Goal: Check status: Check status

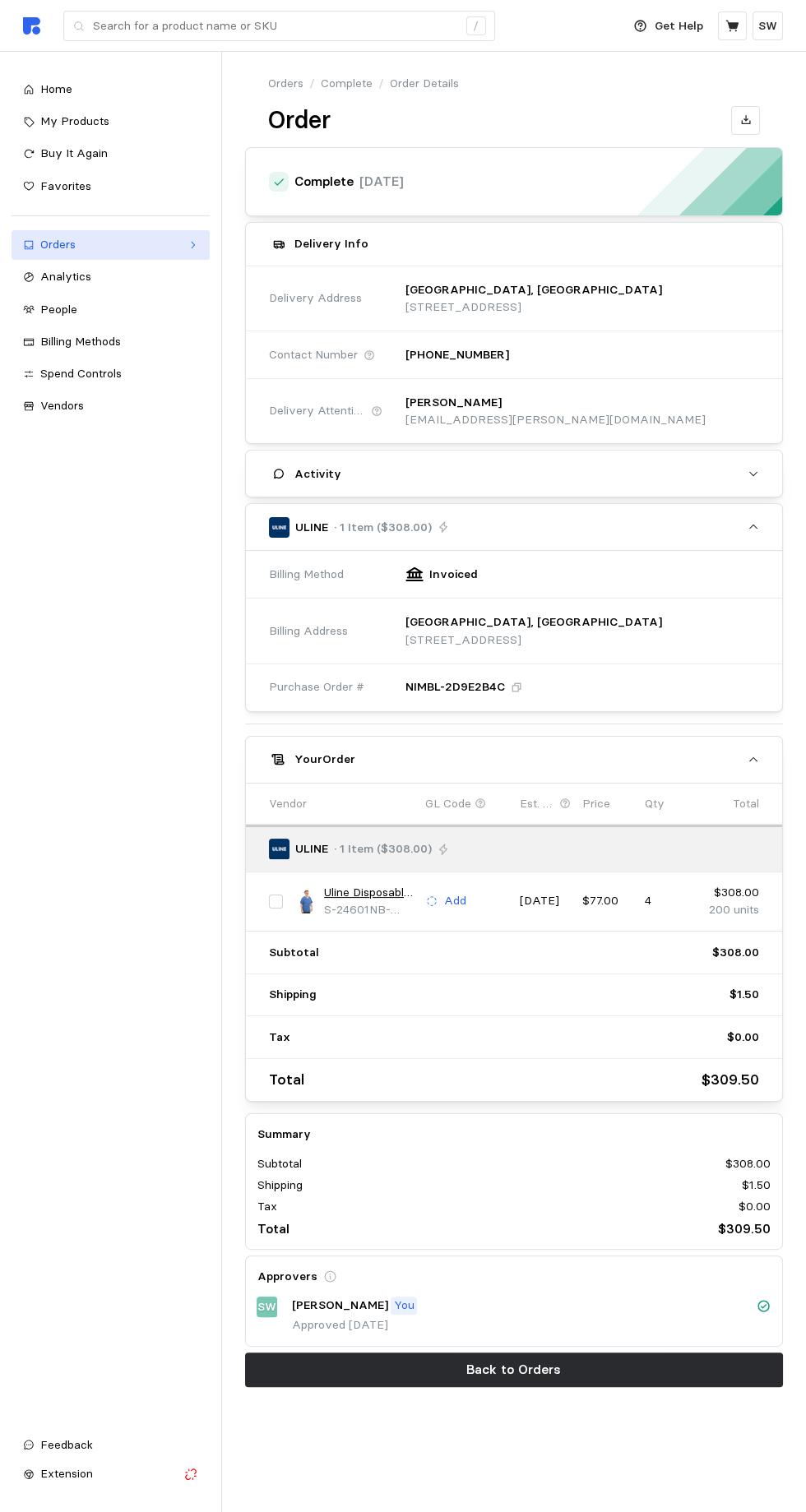
click at [38, 243] on link "Orders" at bounding box center [110, 244] width 198 height 29
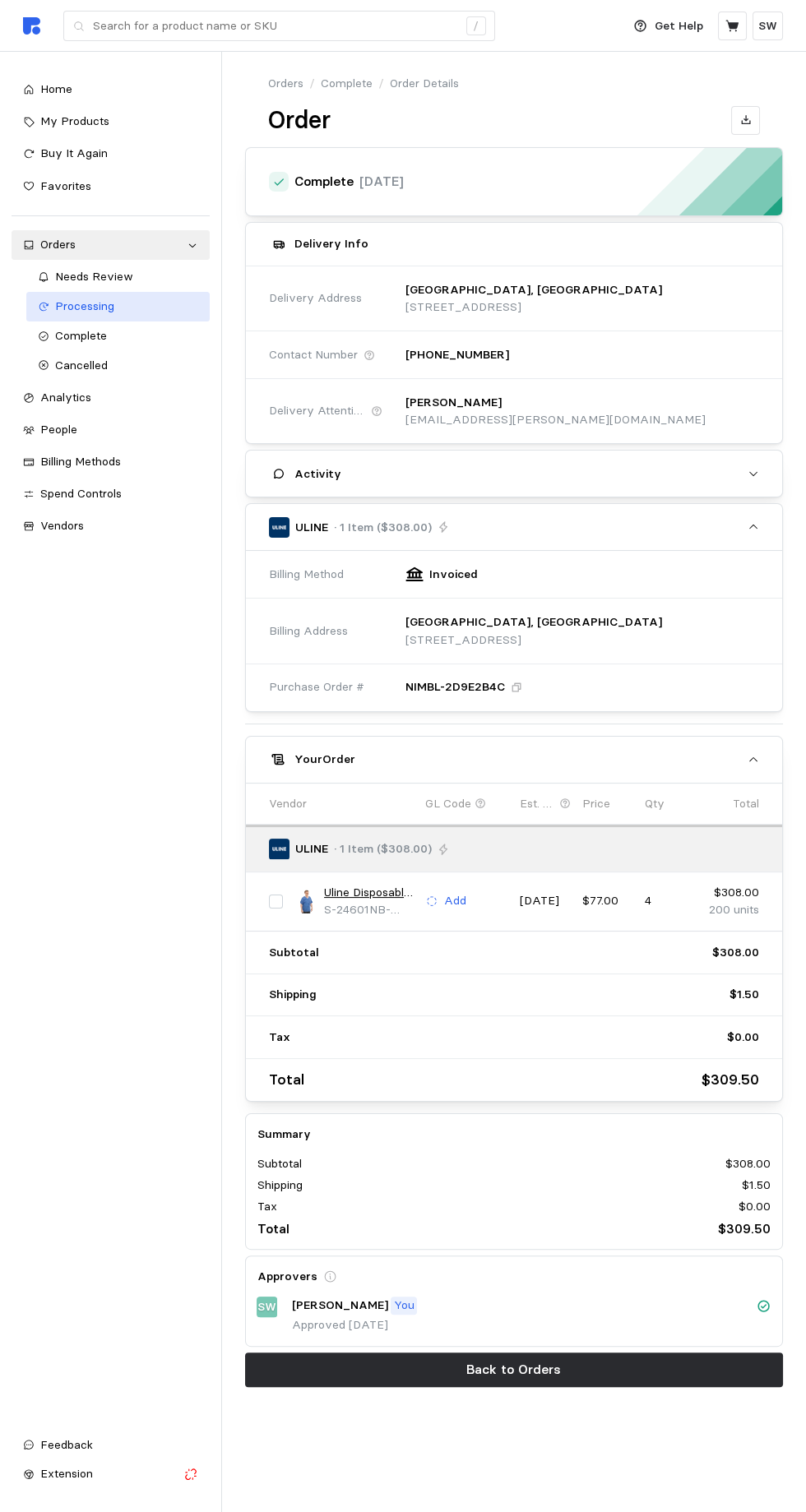
click at [72, 306] on span "Processing" at bounding box center [84, 306] width 59 height 15
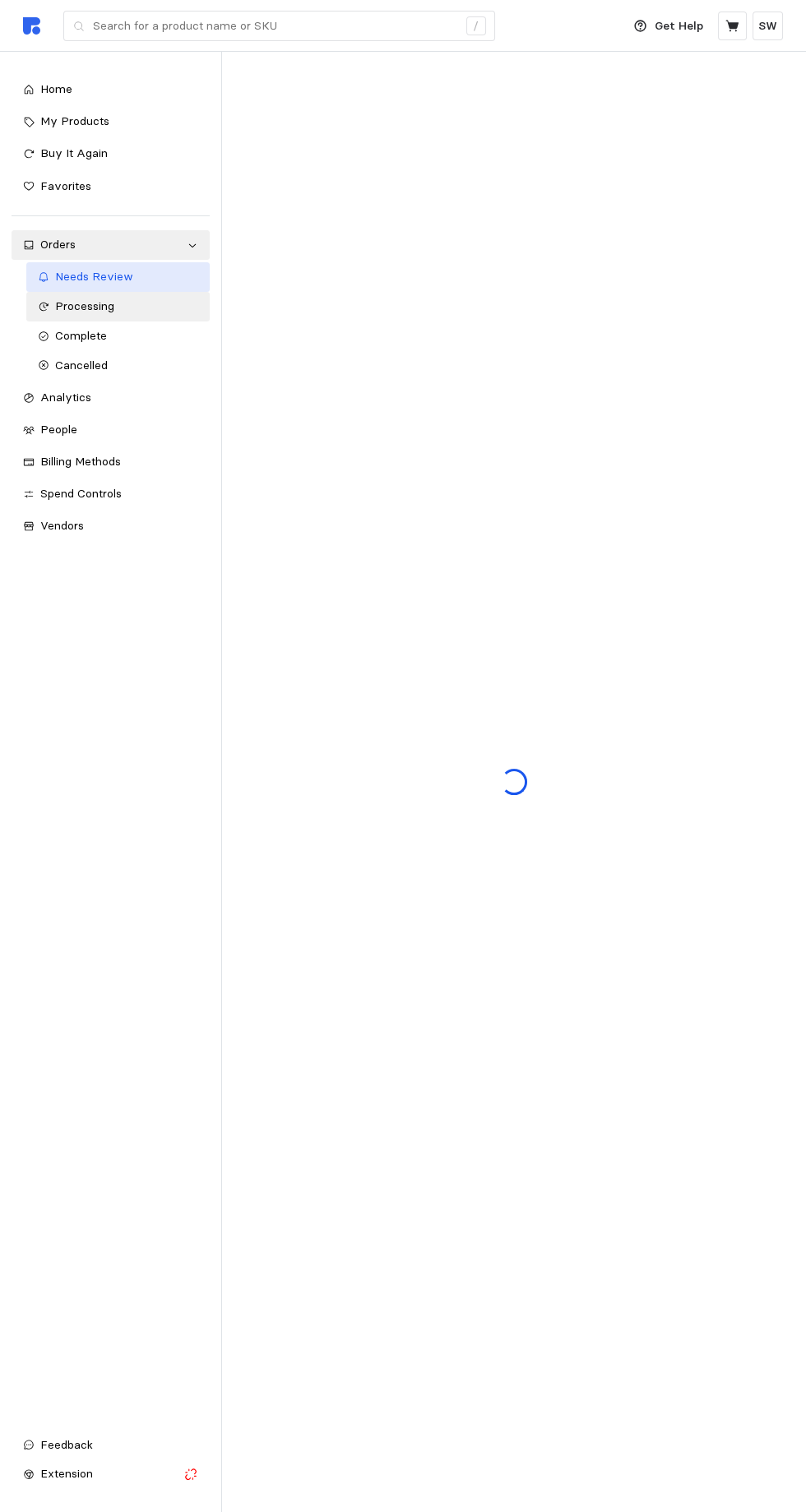
click at [69, 267] on link "Needs Review" at bounding box center [118, 276] width 184 height 29
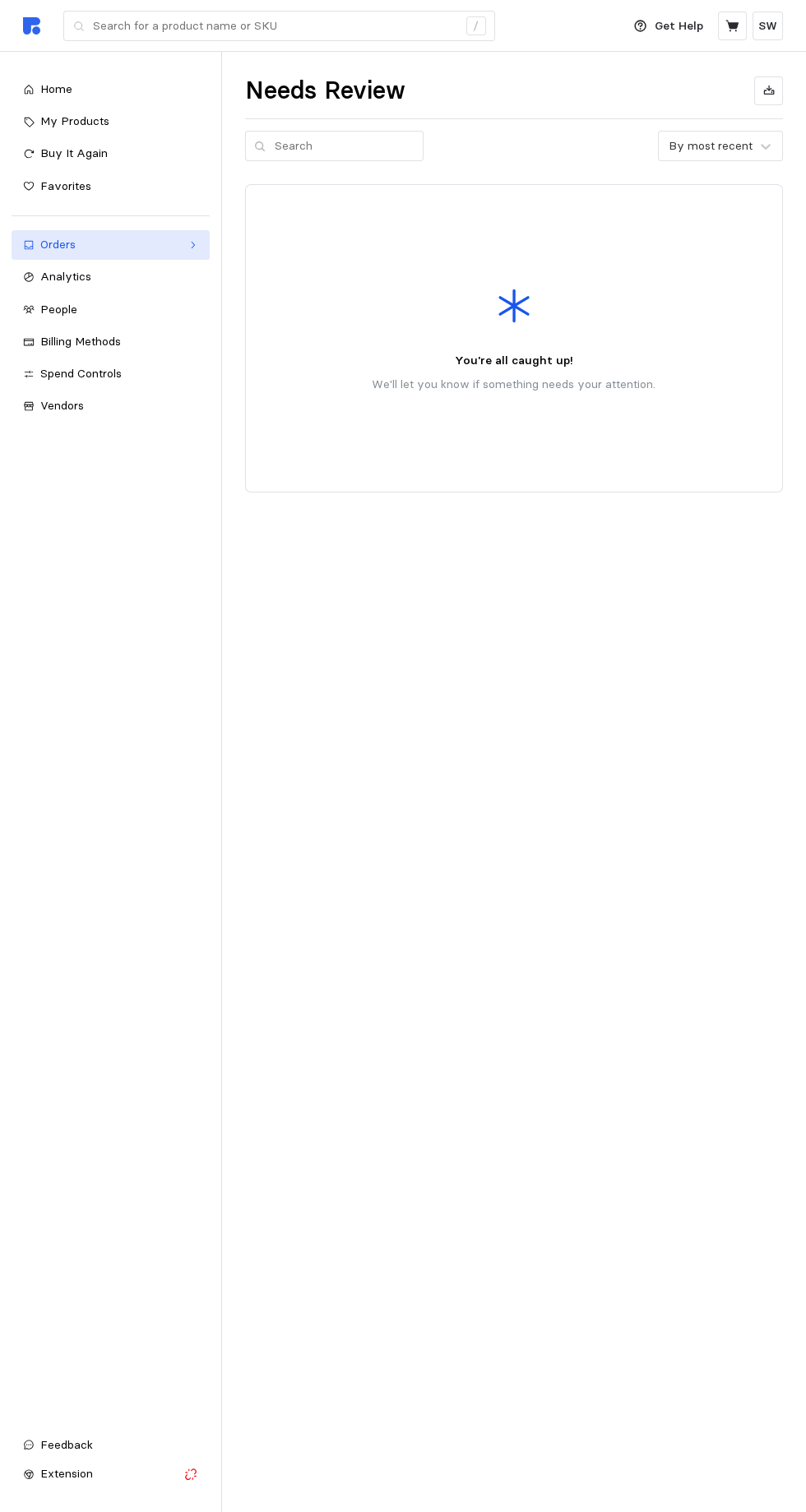
click at [29, 244] on icon at bounding box center [29, 245] width 12 height 12
click at [61, 264] on link "Needs Review" at bounding box center [118, 276] width 184 height 29
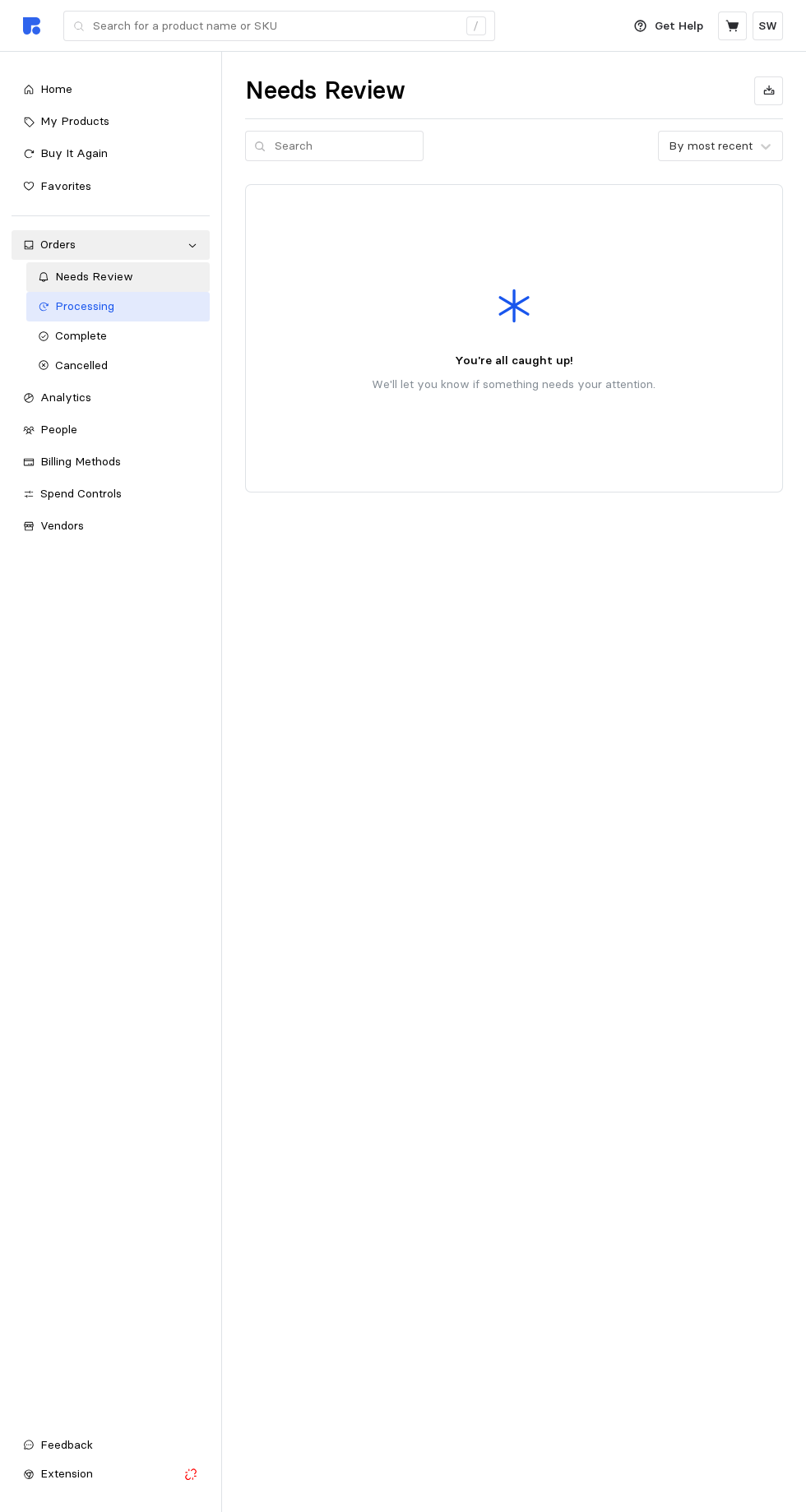
click at [65, 312] on span "Processing" at bounding box center [84, 306] width 59 height 15
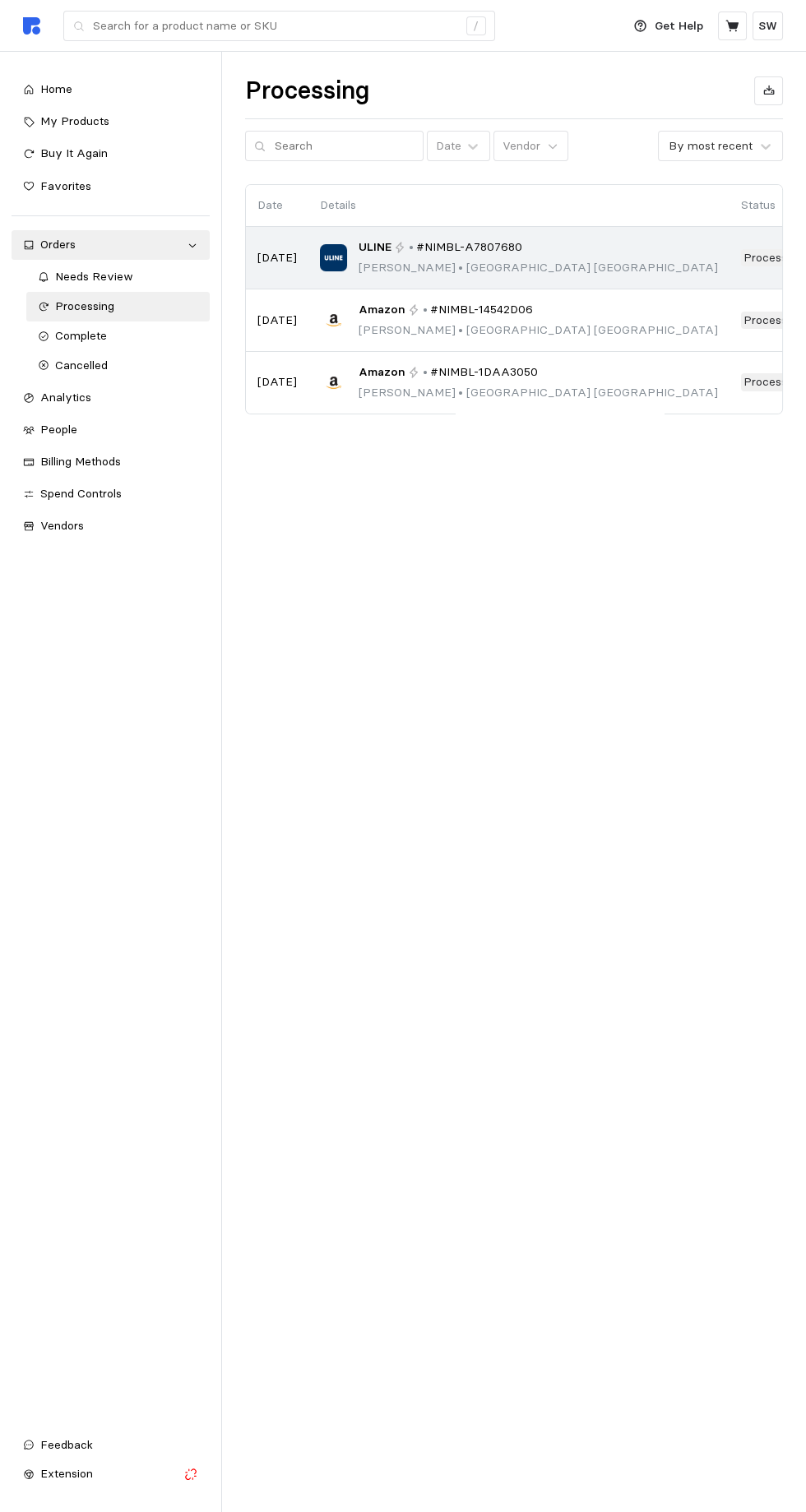
click at [416, 254] on span "#NIMBL-A7807680" at bounding box center [469, 247] width 106 height 18
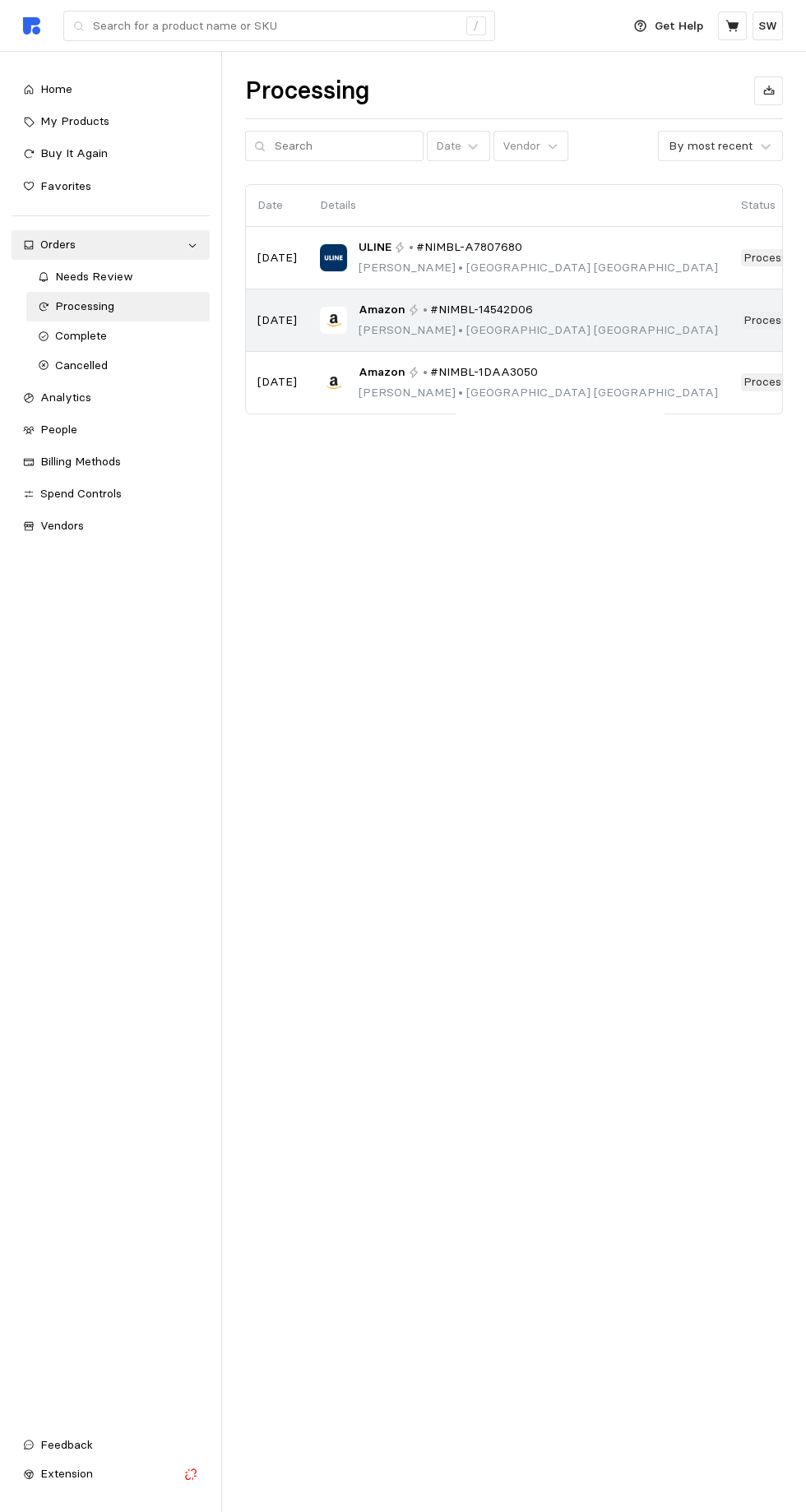
click at [552, 323] on div "Amazon • #NIMBL-14542D06 [PERSON_NAME] • [GEOGRAPHIC_DATA]" at bounding box center [519, 320] width 398 height 39
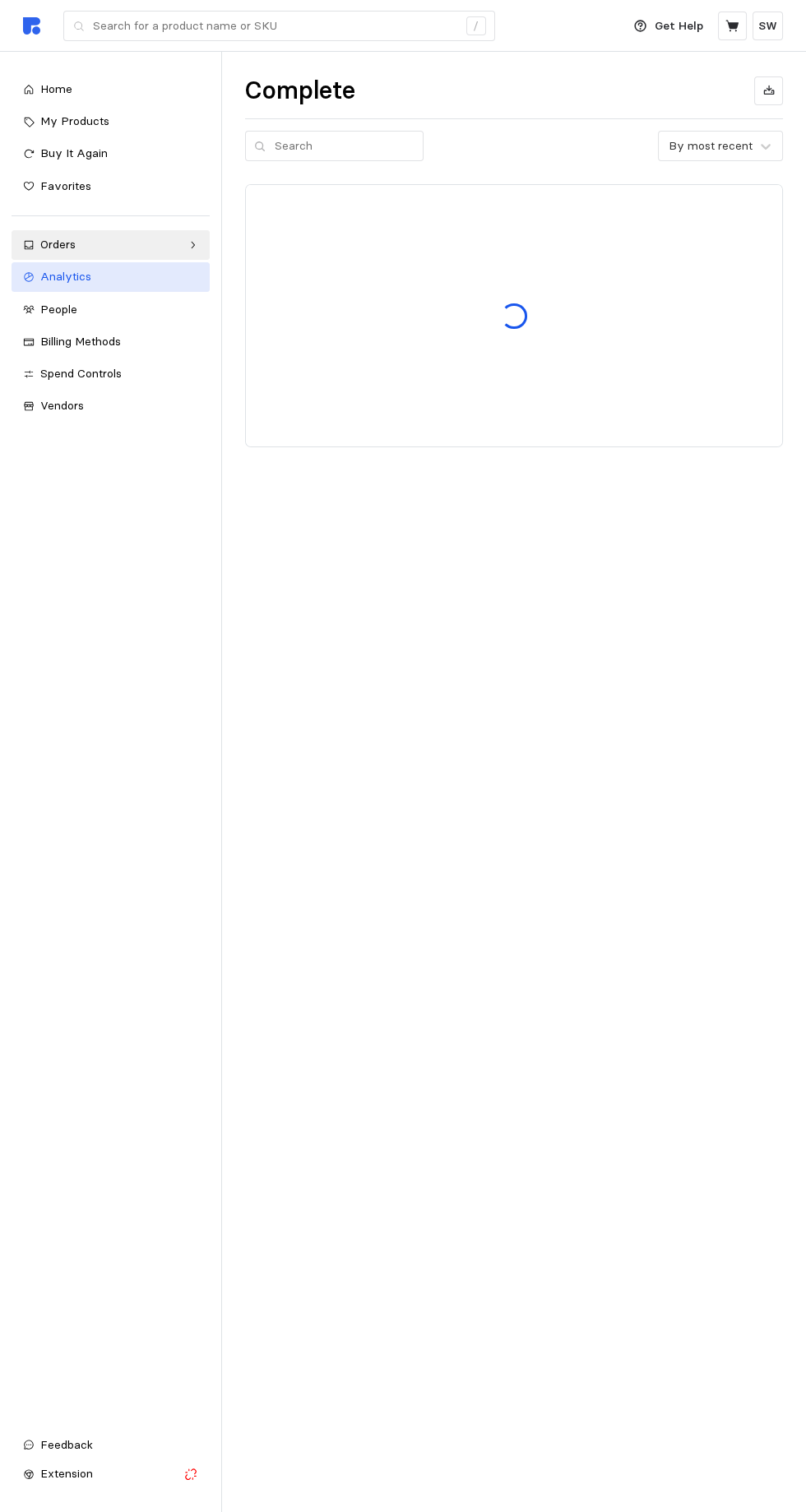
click at [28, 277] on icon at bounding box center [28, 277] width 9 height 9
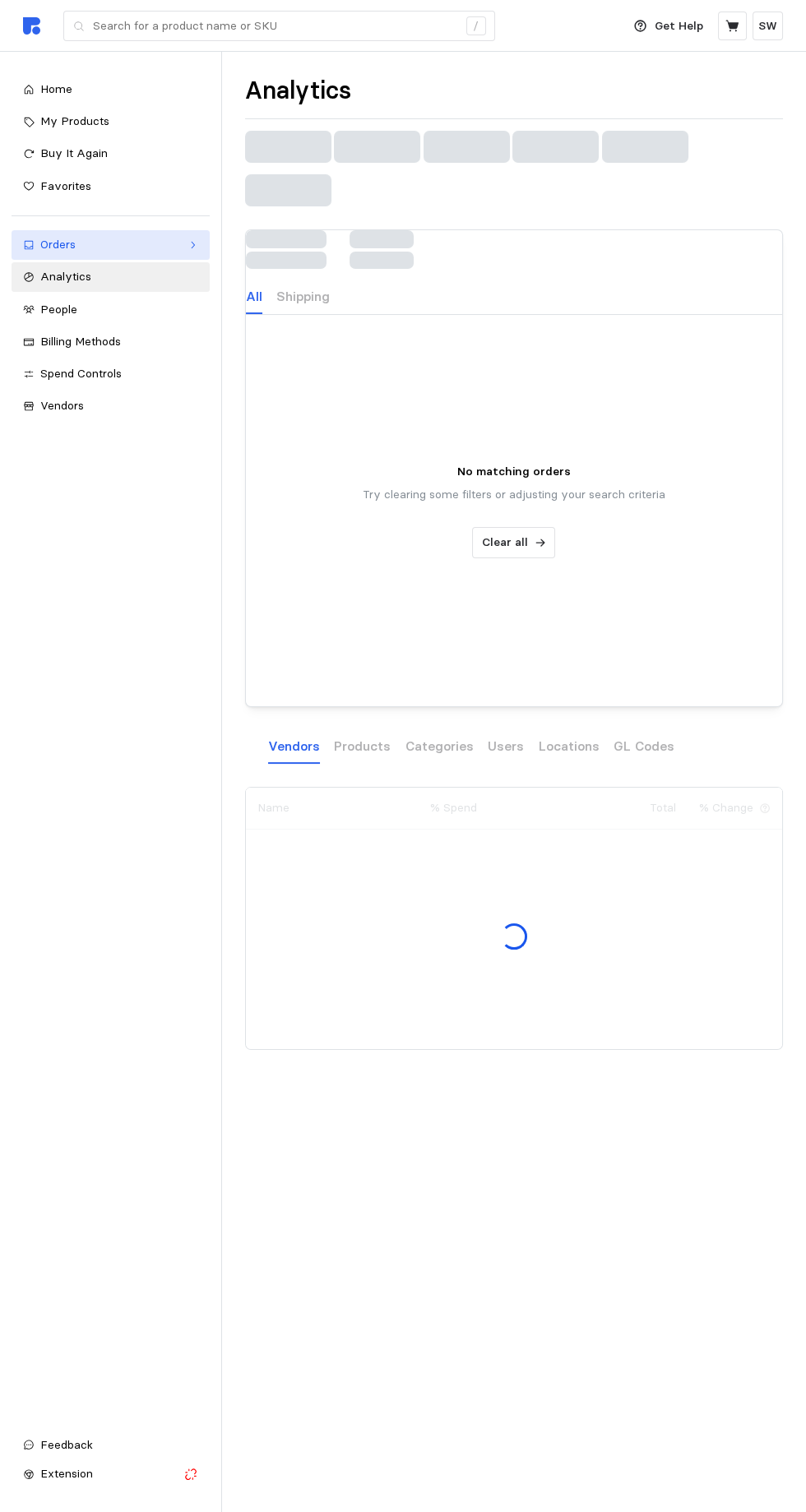
click at [34, 244] on icon at bounding box center [29, 245] width 12 height 12
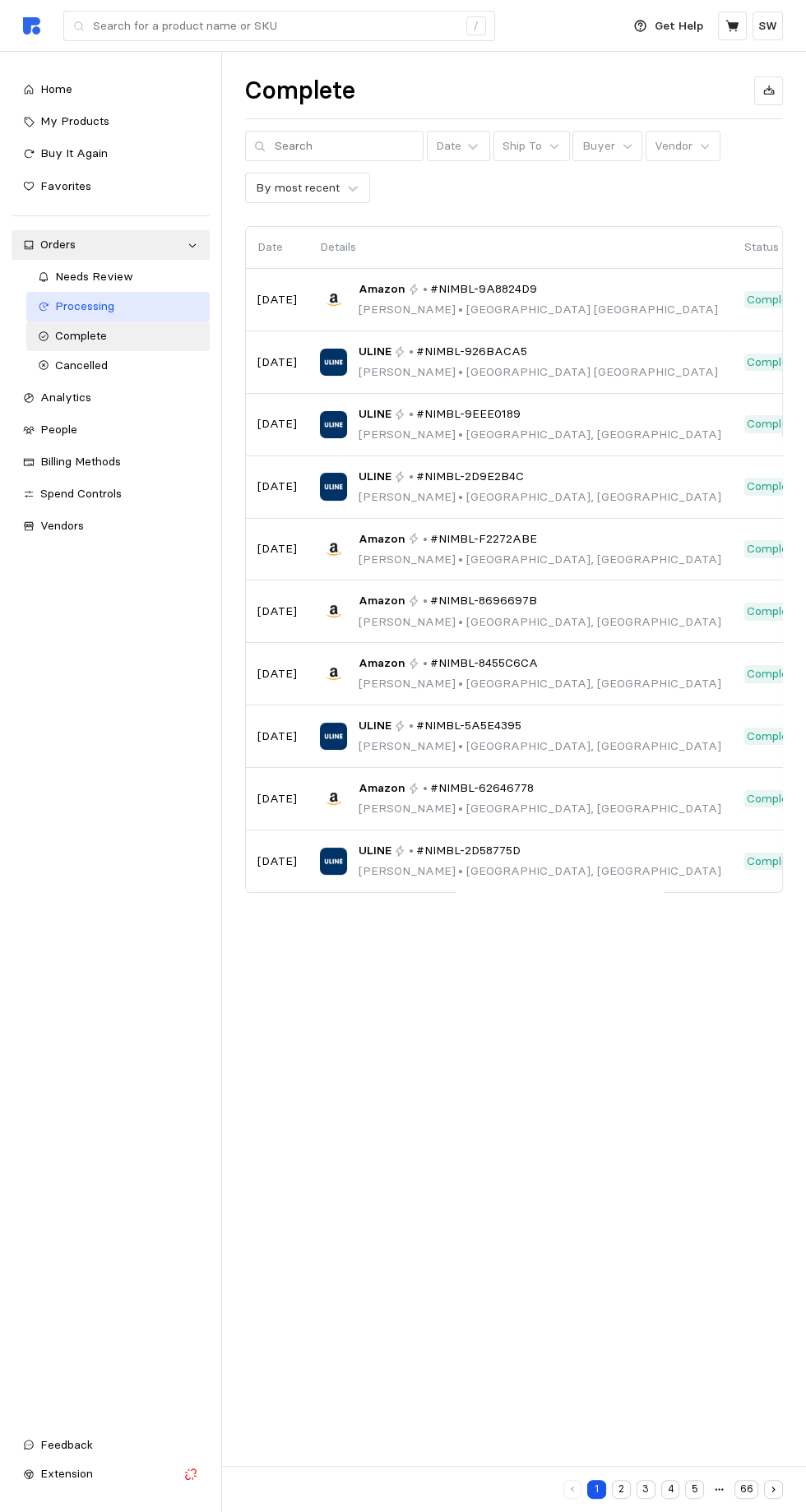
click at [65, 303] on span "Processing" at bounding box center [84, 306] width 59 height 15
